Goal: Task Accomplishment & Management: Manage account settings

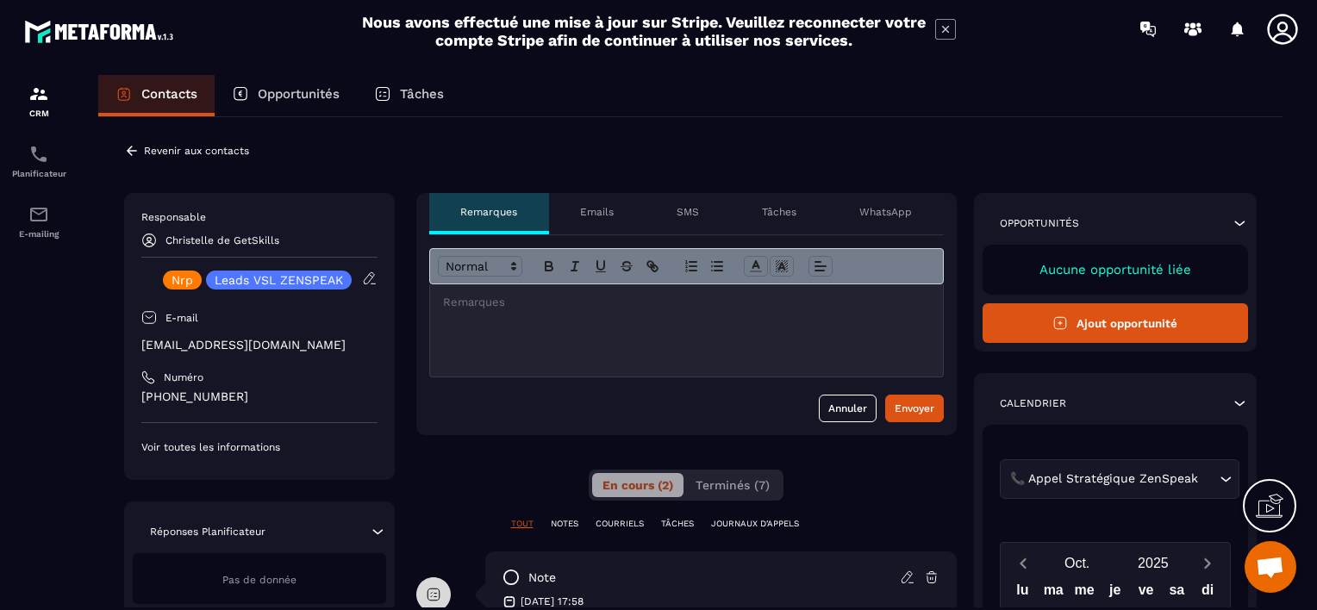
click at [164, 148] on p "Revenir aux contacts" at bounding box center [196, 151] width 105 height 12
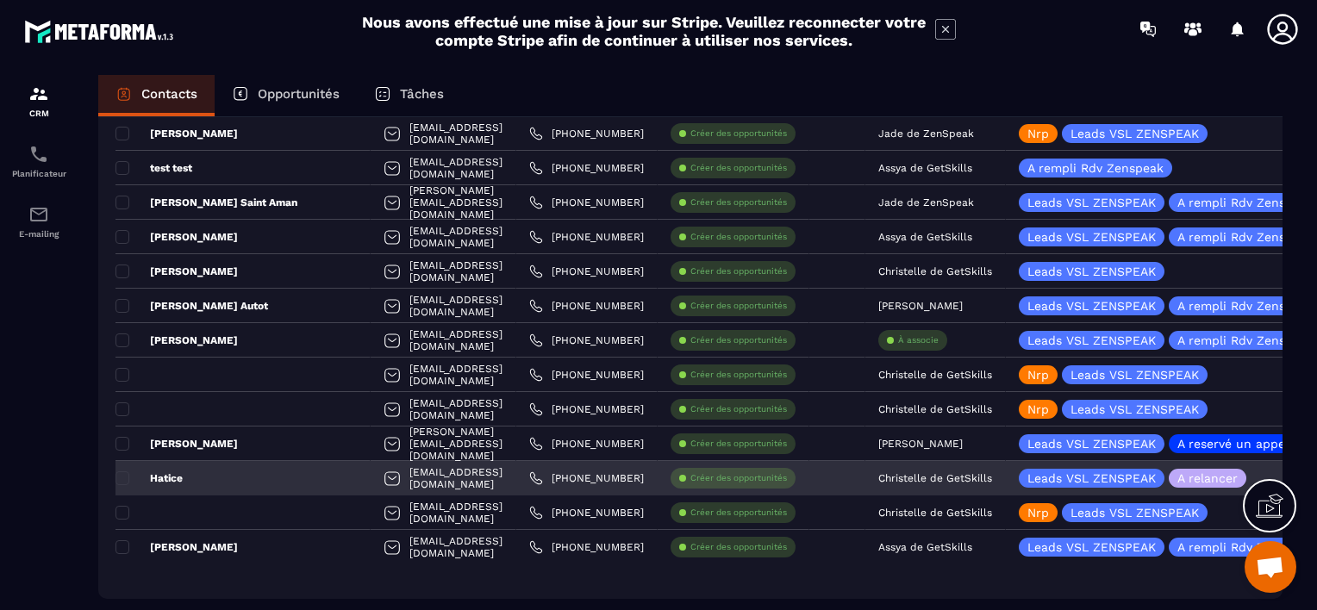
scroll to position [989, 0]
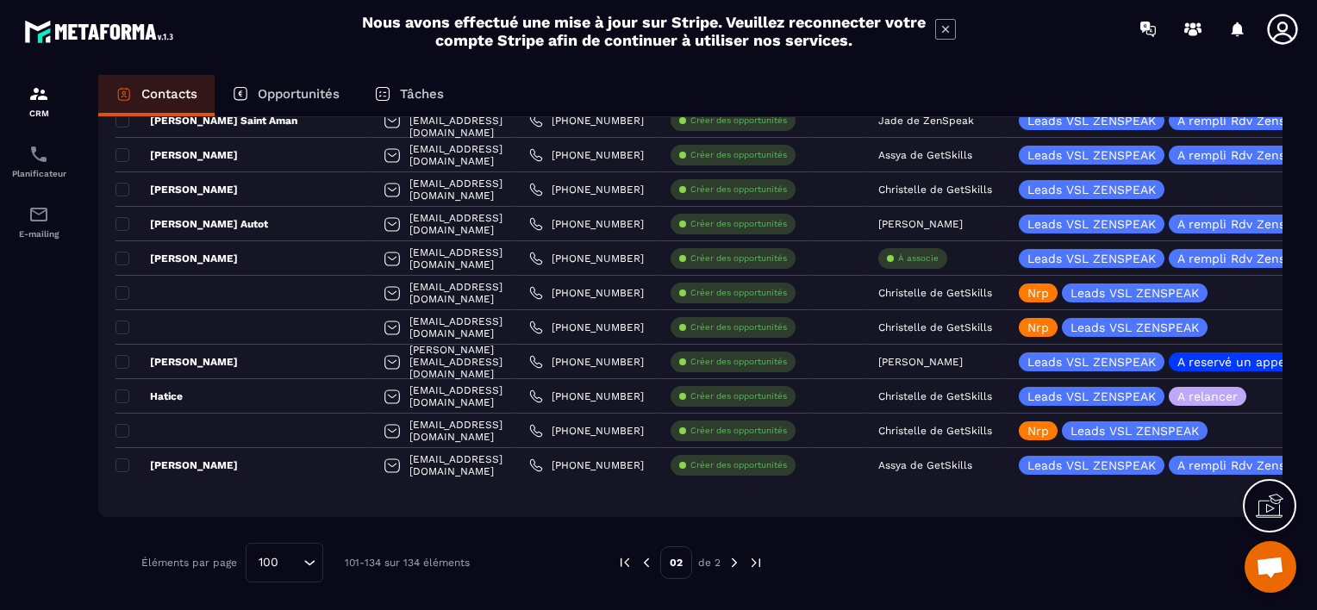
click at [644, 562] on img at bounding box center [647, 563] width 16 height 16
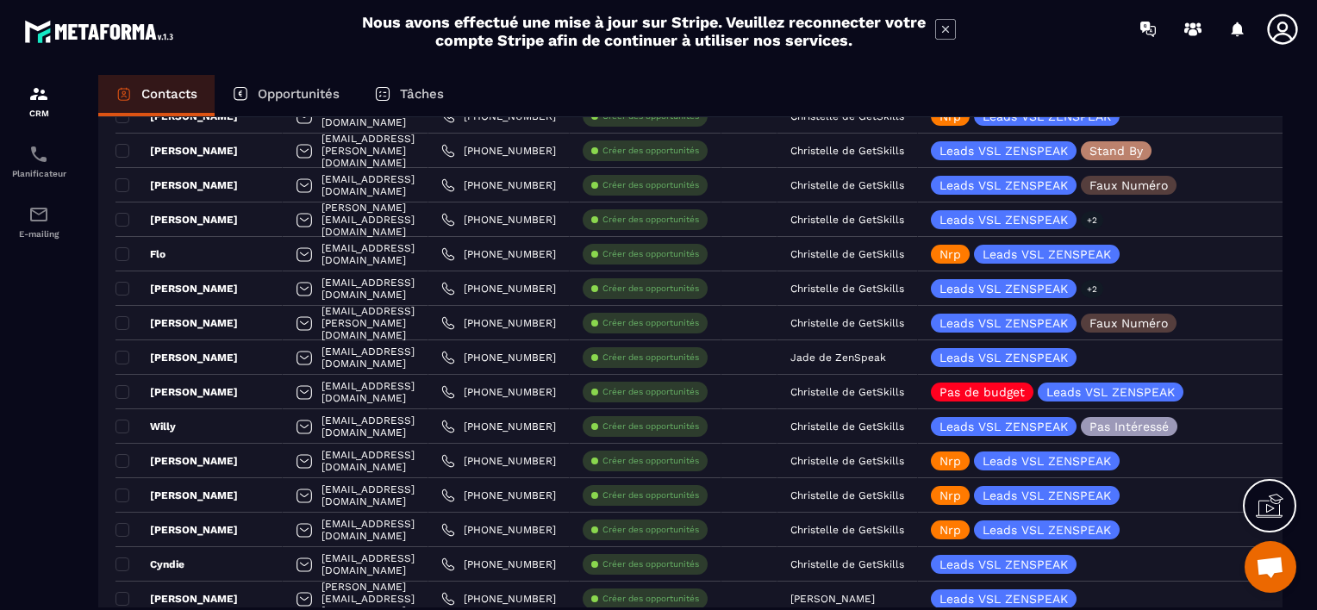
scroll to position [0, 0]
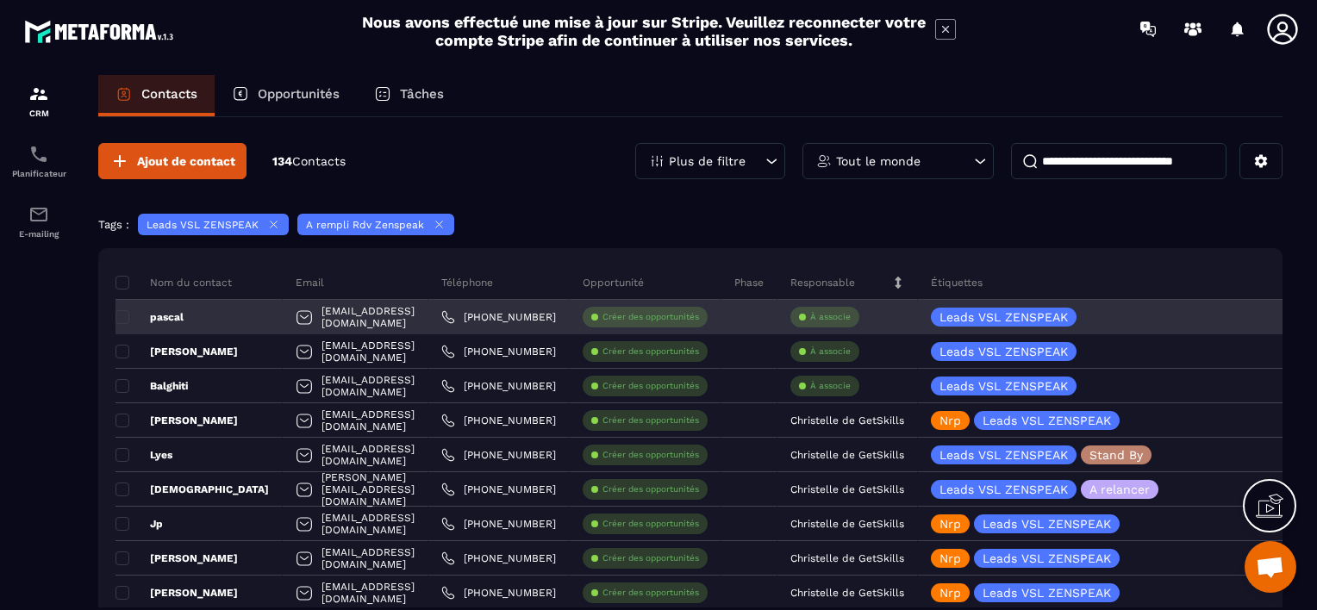
click at [851, 314] on p "À associe" at bounding box center [830, 317] width 41 height 12
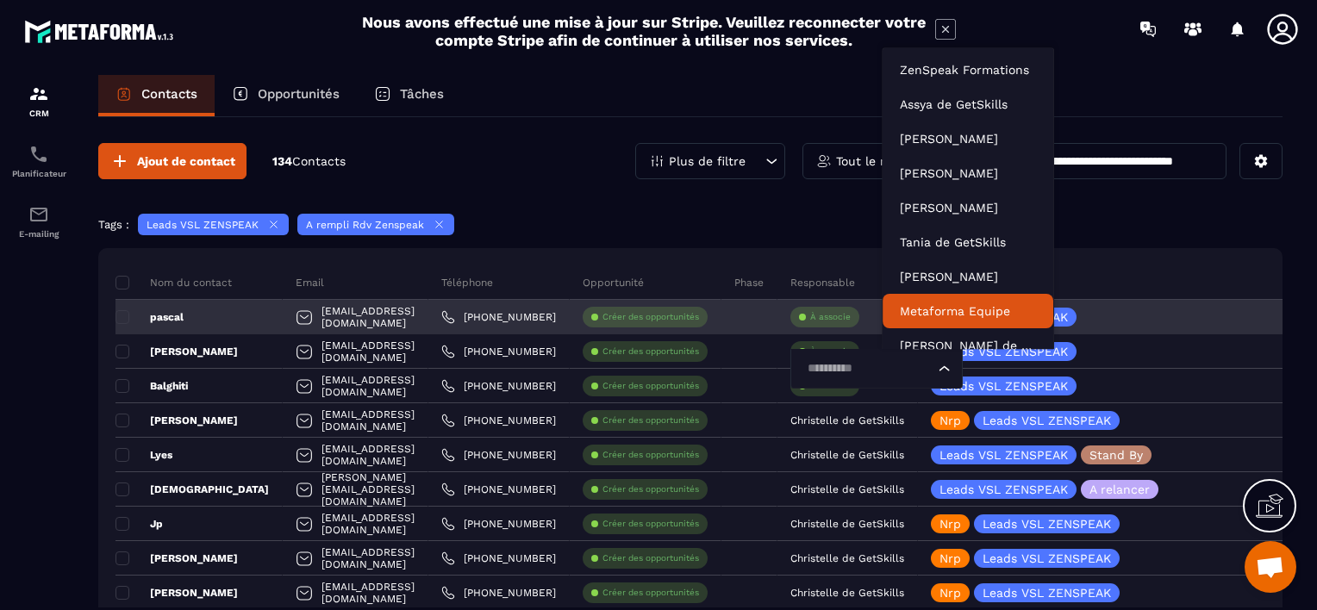
scroll to position [13, 0]
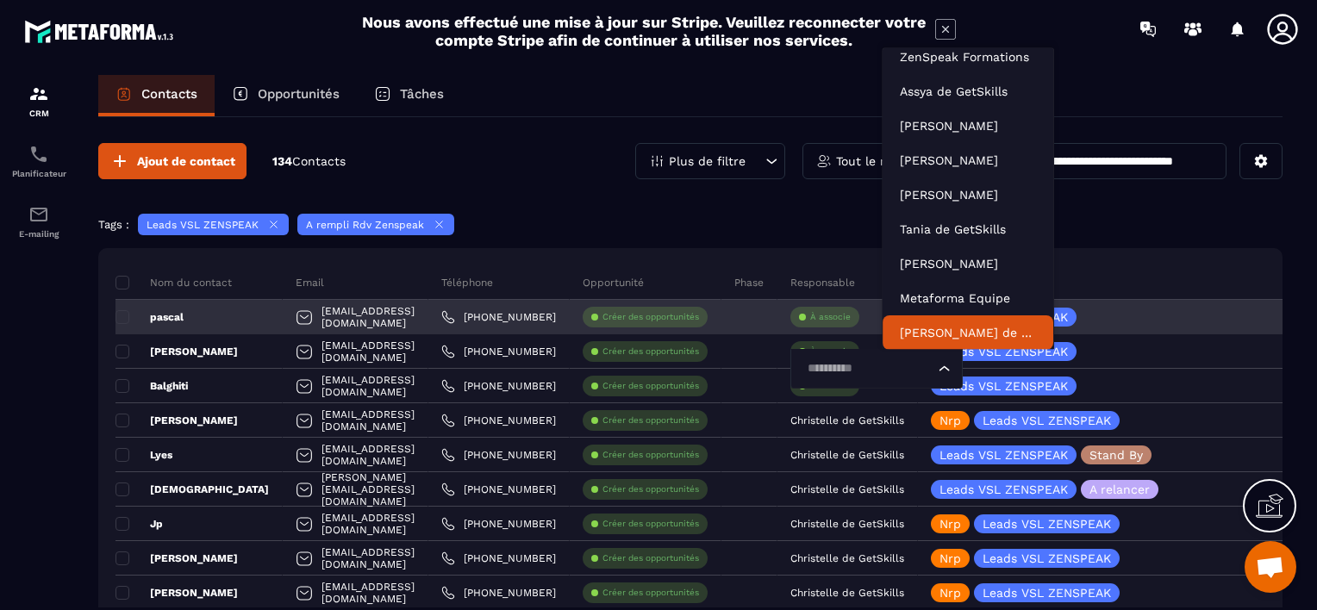
click at [926, 372] on input "Search for option" at bounding box center [867, 368] width 133 height 19
type input "***"
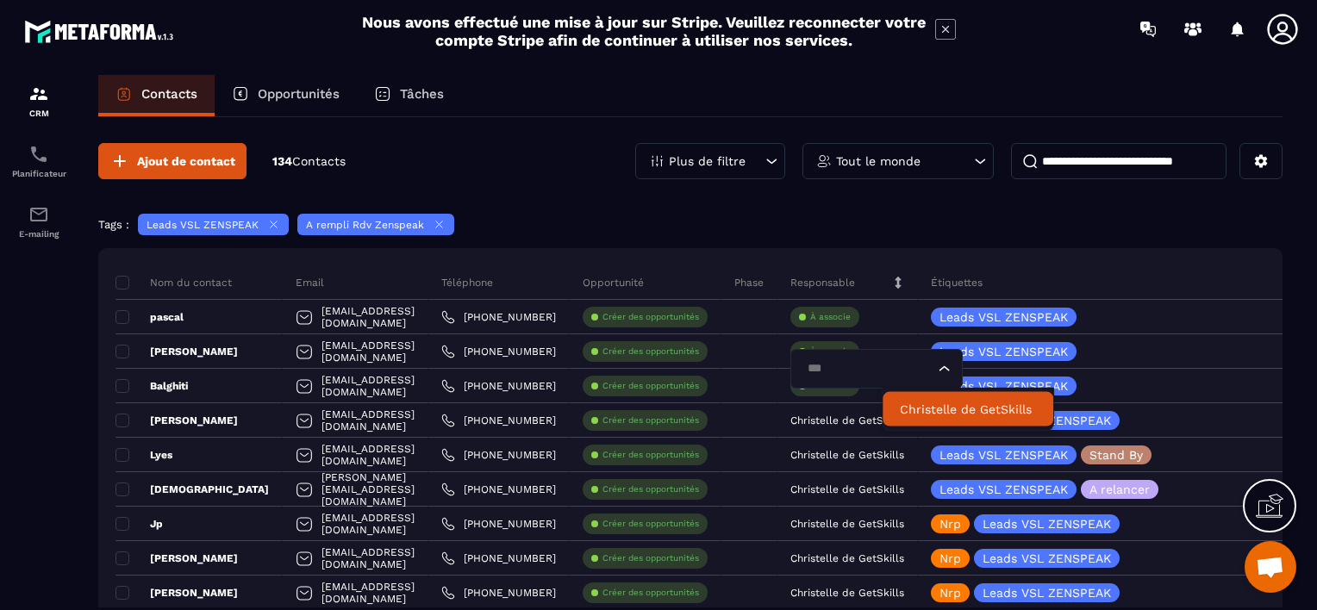
click at [919, 407] on p "Christelle de GetSkills" at bounding box center [968, 409] width 136 height 17
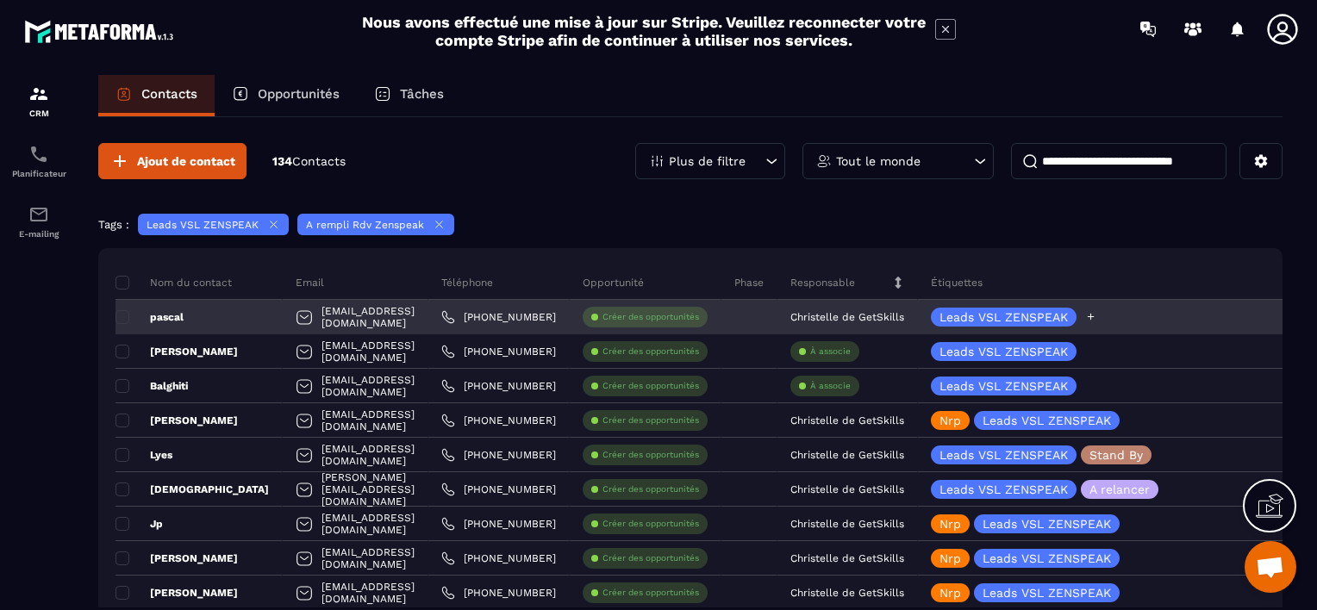
click at [1096, 314] on icon at bounding box center [1090, 316] width 11 height 11
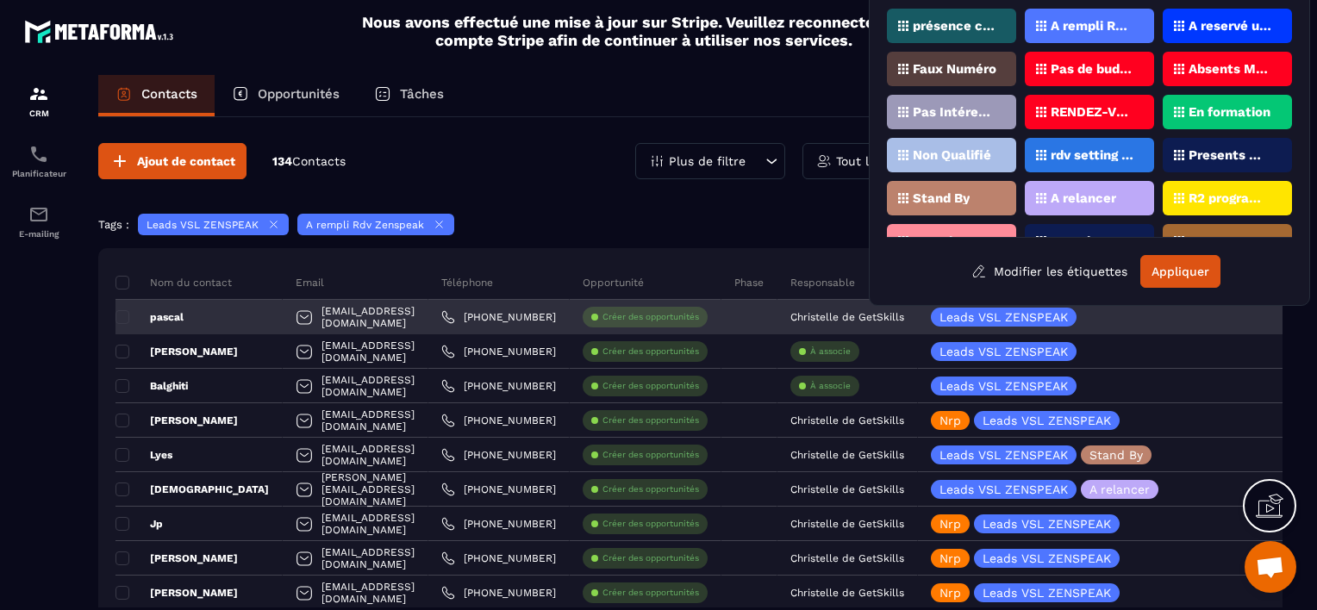
click at [176, 313] on p "pascal" at bounding box center [149, 317] width 68 height 14
